Goal: Information Seeking & Learning: Learn about a topic

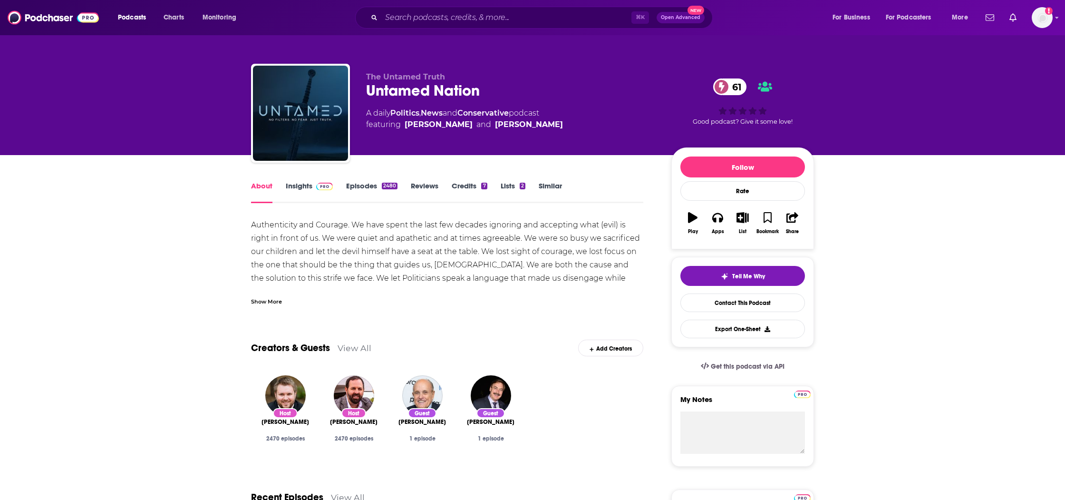
click at [282, 293] on div "Show More" at bounding box center [447, 298] width 392 height 16
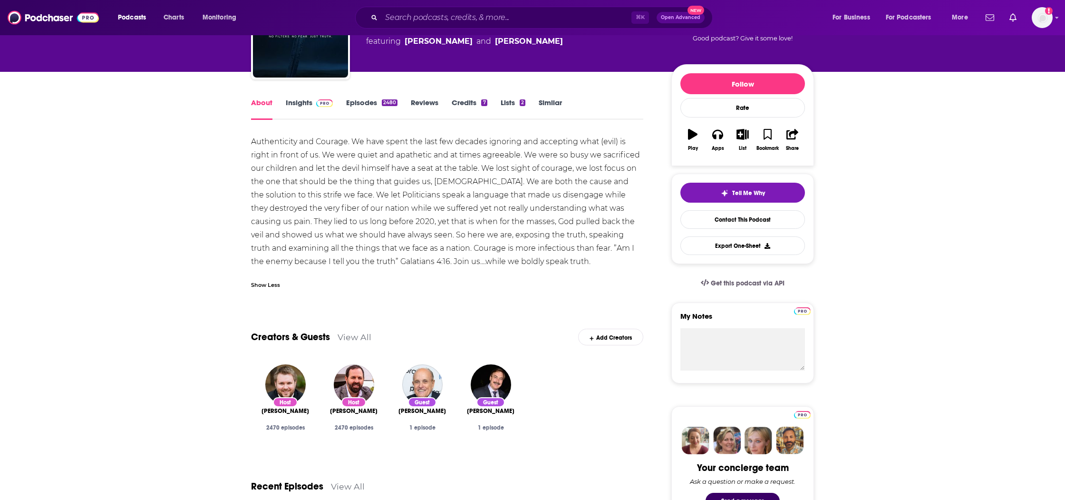
scroll to position [86, 0]
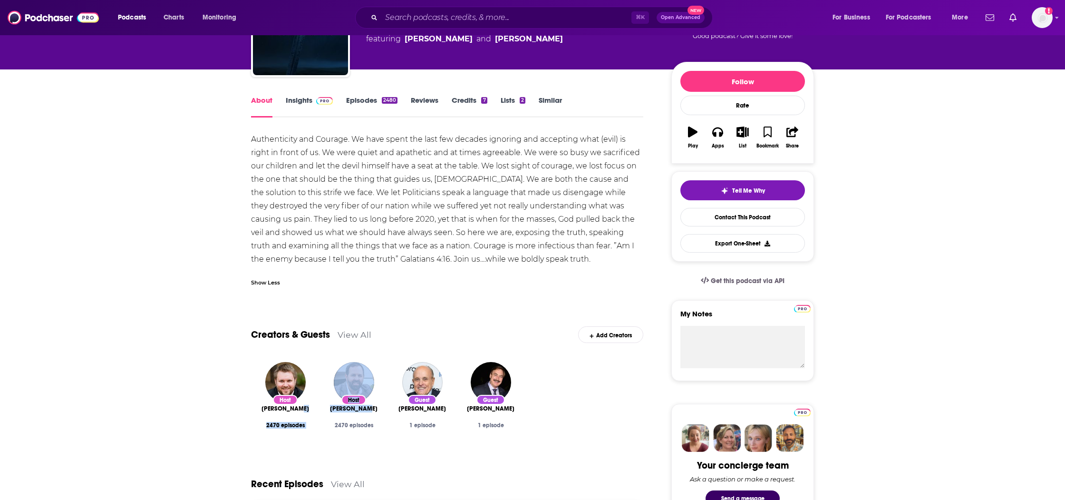
drag, startPoint x: 258, startPoint y: 414, endPoint x: 373, endPoint y: 413, distance: 115.1
click at [370, 412] on div "Host [PERSON_NAME] 2470 episodes Host [PERSON_NAME] 2470 episodes Guest [PERSON…" at bounding box center [447, 404] width 392 height 101
drag, startPoint x: 385, startPoint y: 413, endPoint x: 374, endPoint y: 410, distance: 11.6
click at [383, 413] on div "Host [PERSON_NAME] 2470 episodes" at bounding box center [354, 404] width 68 height 101
drag, startPoint x: 374, startPoint y: 409, endPoint x: 293, endPoint y: 411, distance: 80.4
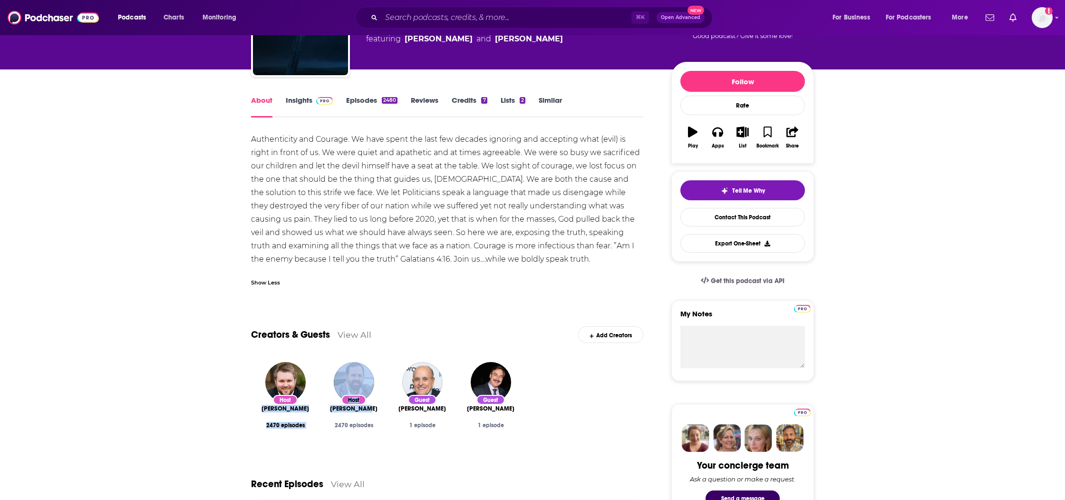
click at [260, 408] on div "Host [PERSON_NAME] 2470 episodes Host [PERSON_NAME] 2470 episodes Guest [PERSON…" at bounding box center [447, 404] width 392 height 101
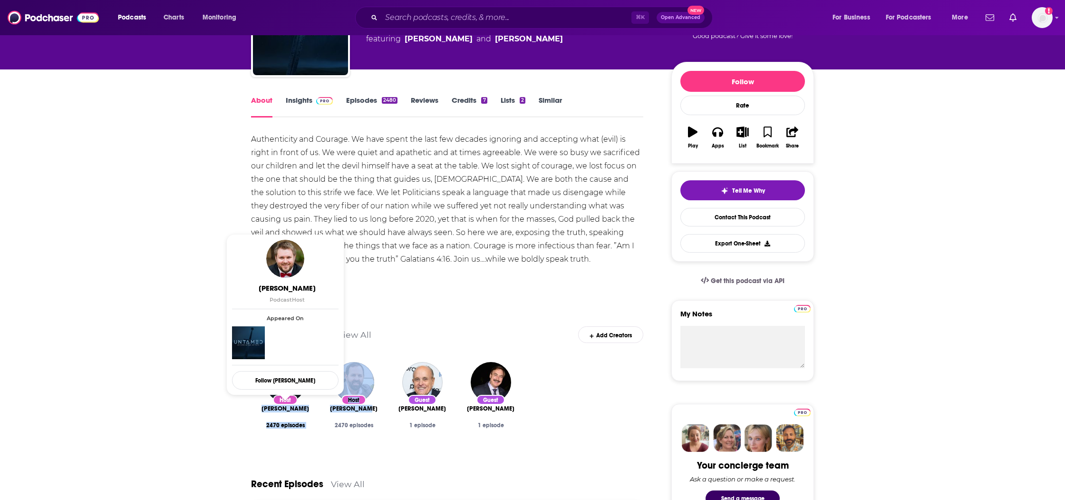
click at [295, 289] on span "[PERSON_NAME]" at bounding box center [287, 287] width 107 height 9
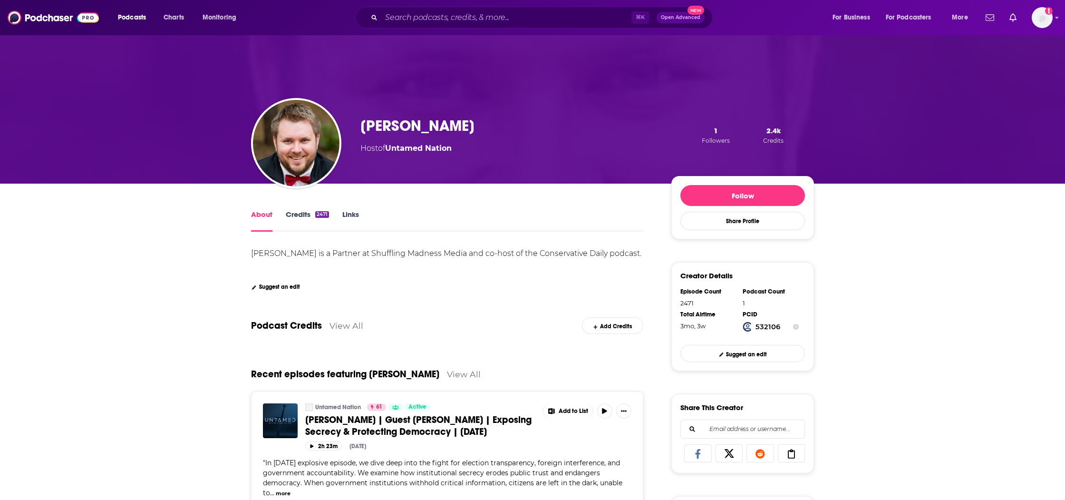
click at [424, 120] on h1 "[PERSON_NAME]" at bounding box center [418, 126] width 114 height 19
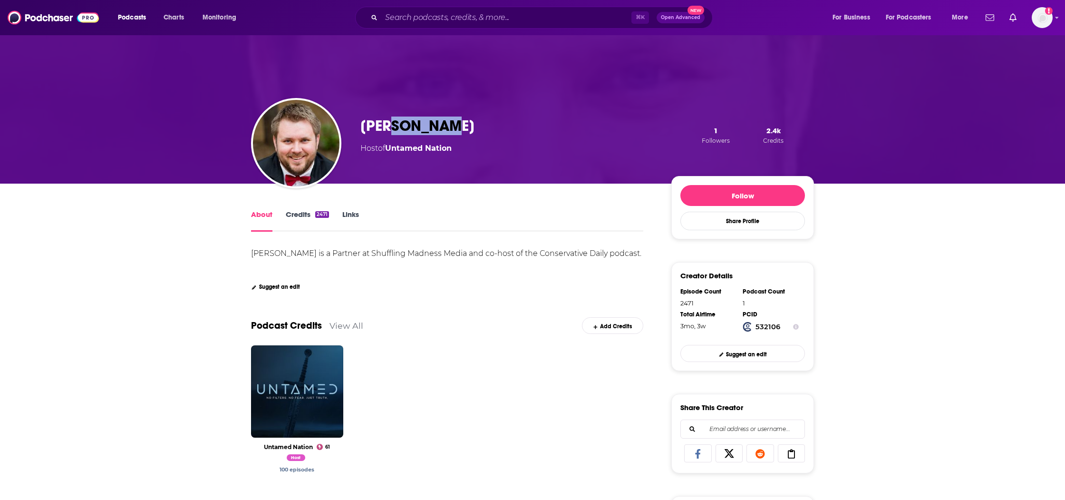
click at [424, 120] on h1 "[PERSON_NAME]" at bounding box center [418, 126] width 114 height 19
copy h1 "[PERSON_NAME]"
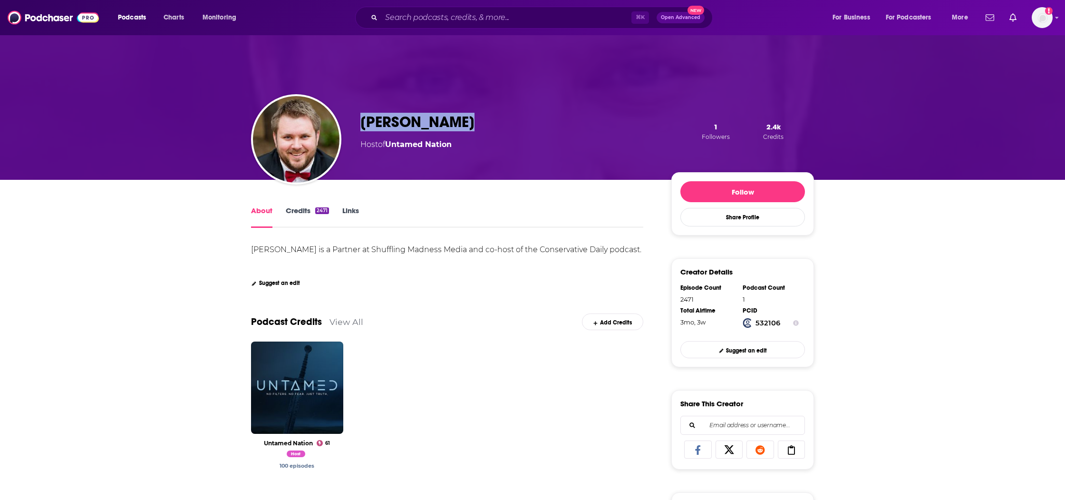
scroll to position [7, 0]
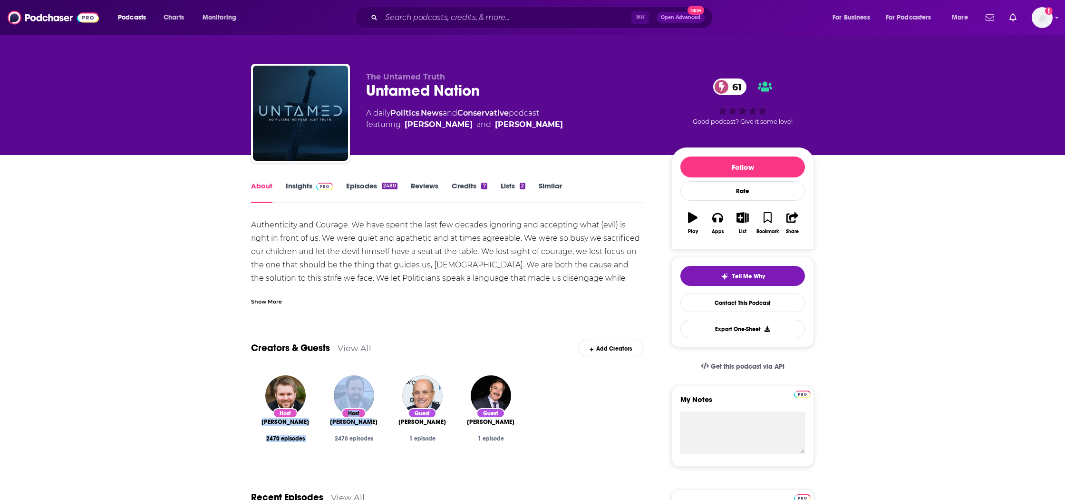
drag, startPoint x: 308, startPoint y: 421, endPoint x: 380, endPoint y: 375, distance: 85.8
copy div "[PERSON_NAME] 2470 episodes Host [PERSON_NAME]"
click at [295, 190] on link "Insights" at bounding box center [309, 192] width 47 height 22
